Goal: Information Seeking & Learning: Understand process/instructions

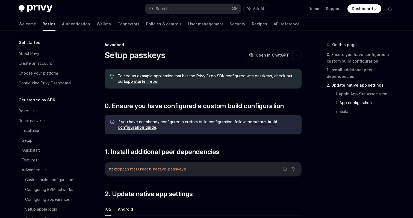
scroll to position [464, 0]
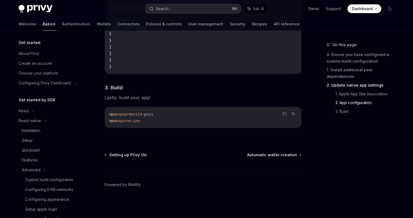
click at [217, 2] on div "Privy Docs home page Search... ⌘ K Ask AI Demo Support Dashboard Dashboard Sear…" at bounding box center [207, 8] width 376 height 17
click at [211, 4] on button "Search... ⌘ K" at bounding box center [193, 9] width 96 height 10
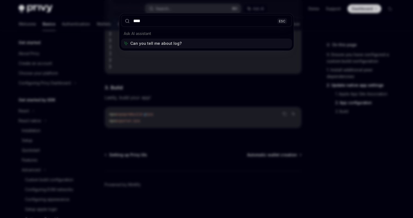
type input "*****"
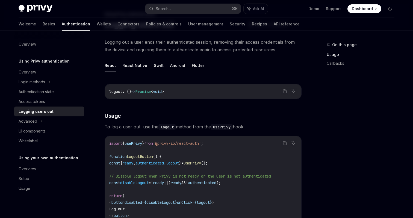
scroll to position [31, 0]
click at [131, 61] on button "React Native" at bounding box center [134, 65] width 25 height 13
type textarea "*"
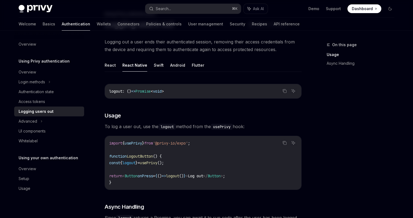
click at [136, 162] on span "logout" at bounding box center [128, 162] width 13 height 5
